Goal: Information Seeking & Learning: Learn about a topic

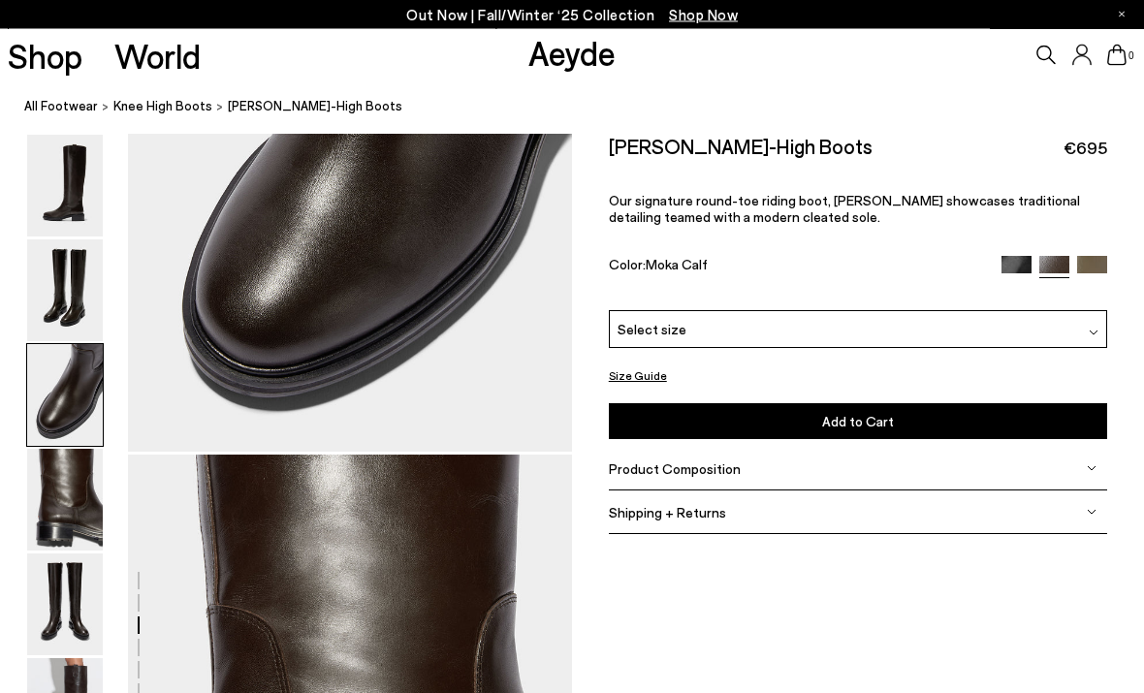
scroll to position [1445, 0]
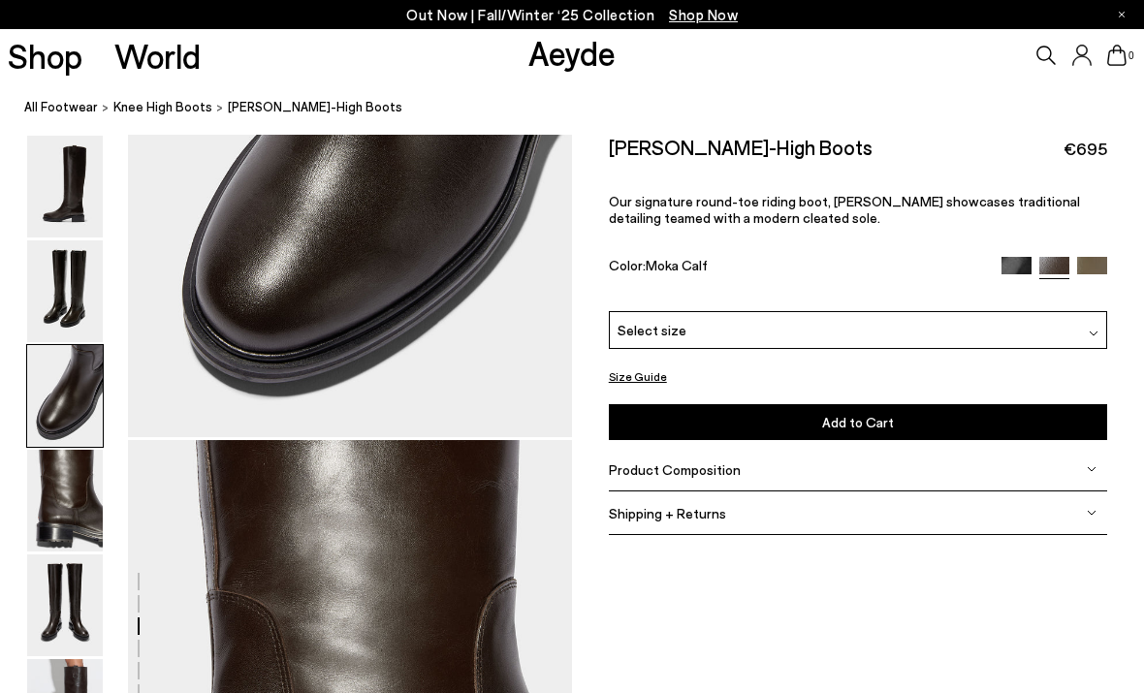
click at [40, 108] on link "All Footwear" at bounding box center [61, 107] width 74 height 20
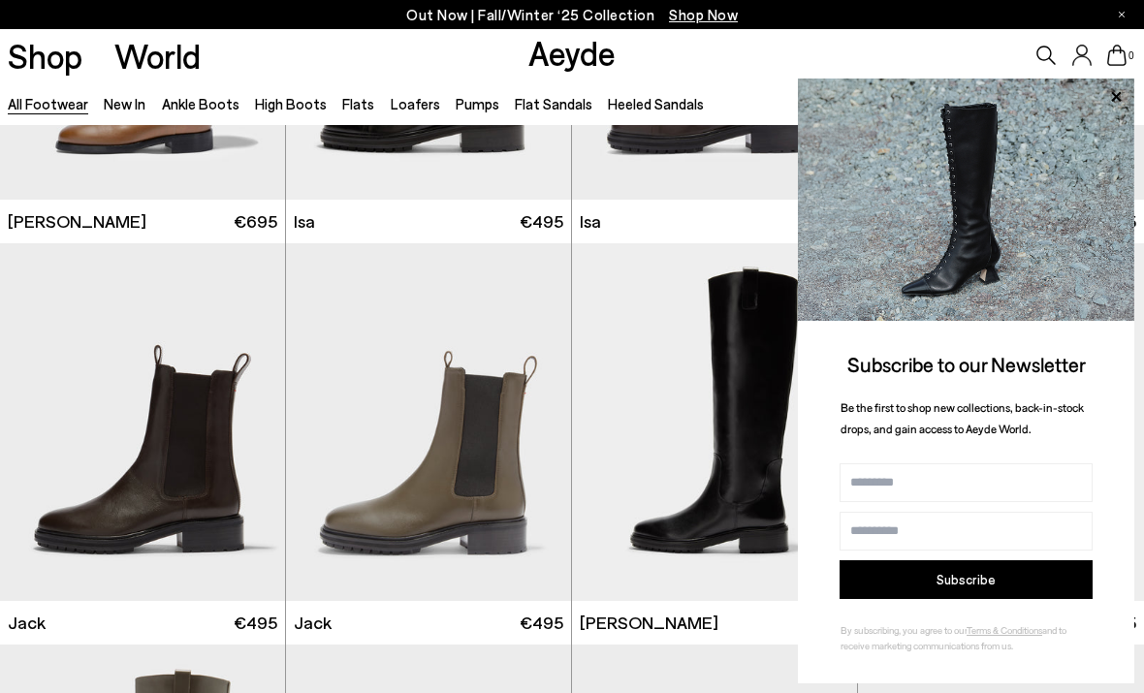
scroll to position [9960, 0]
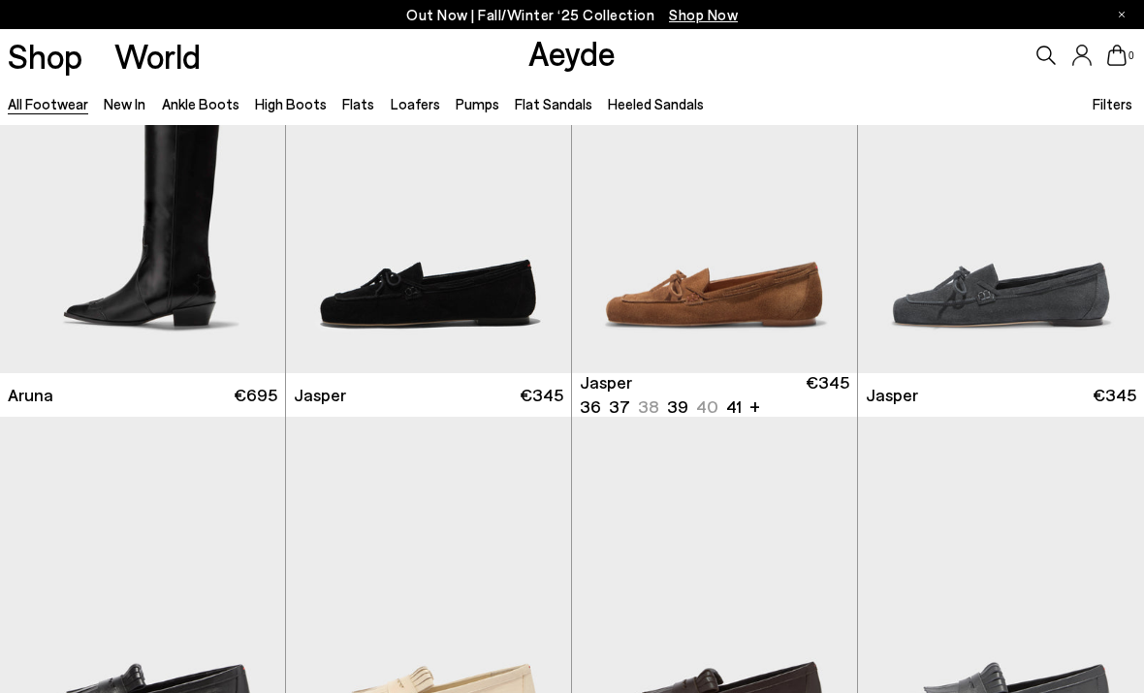
scroll to position [12584, 0]
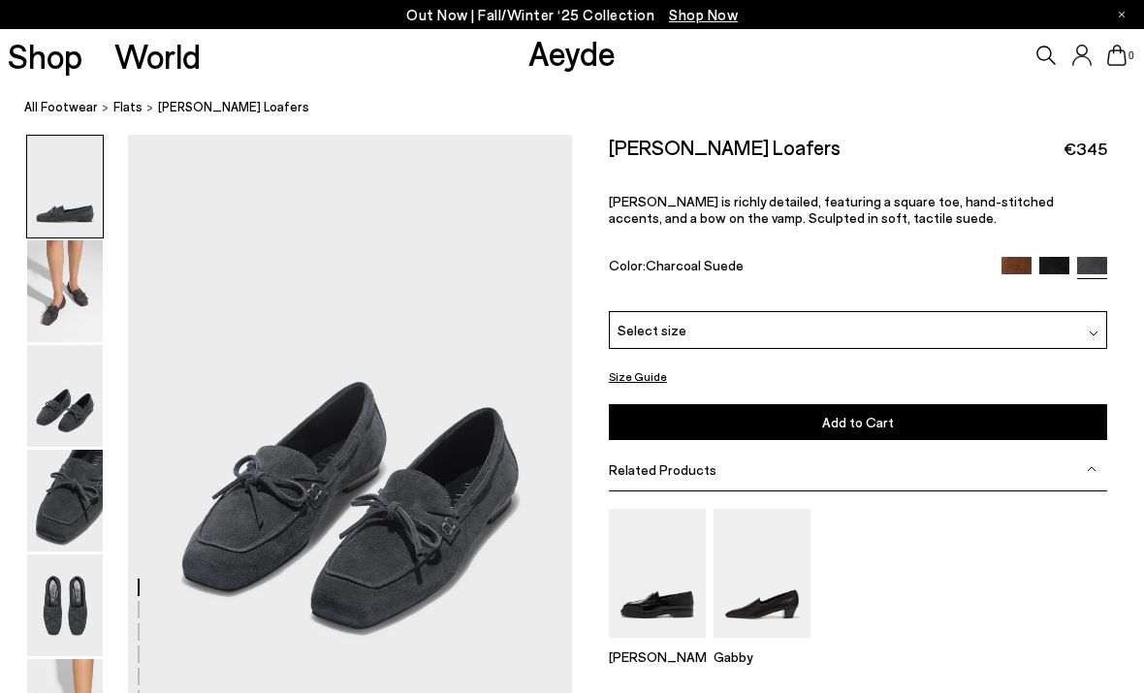
scroll to position [1785, 0]
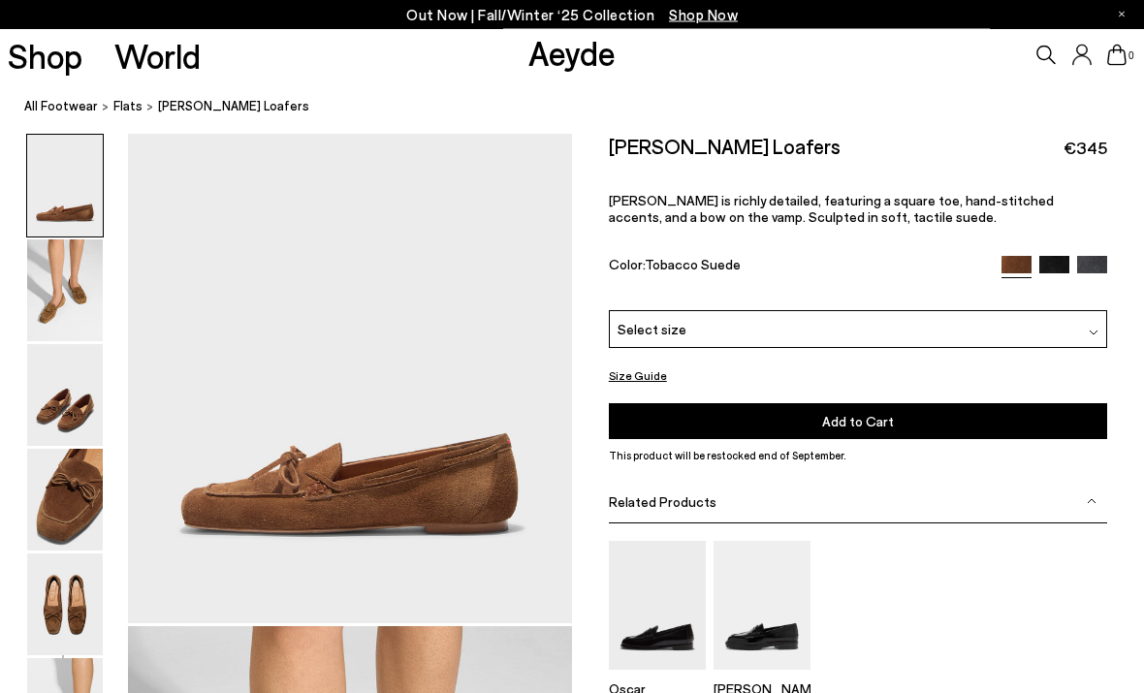
scroll to position [104, 0]
